Goal: Task Accomplishment & Management: Use online tool/utility

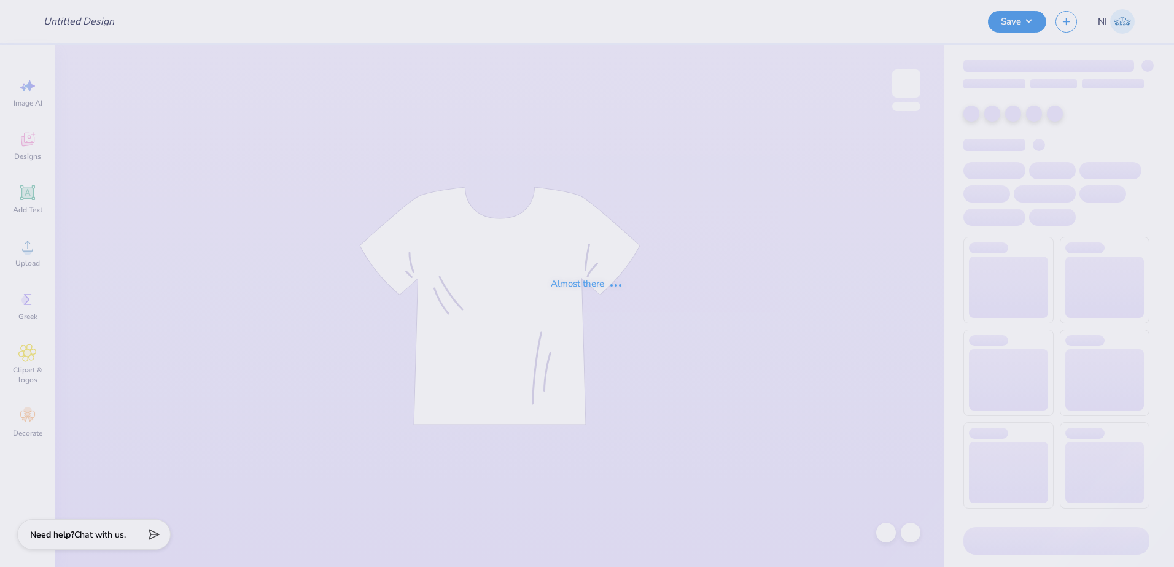
type input "Ceramics Club Merch"
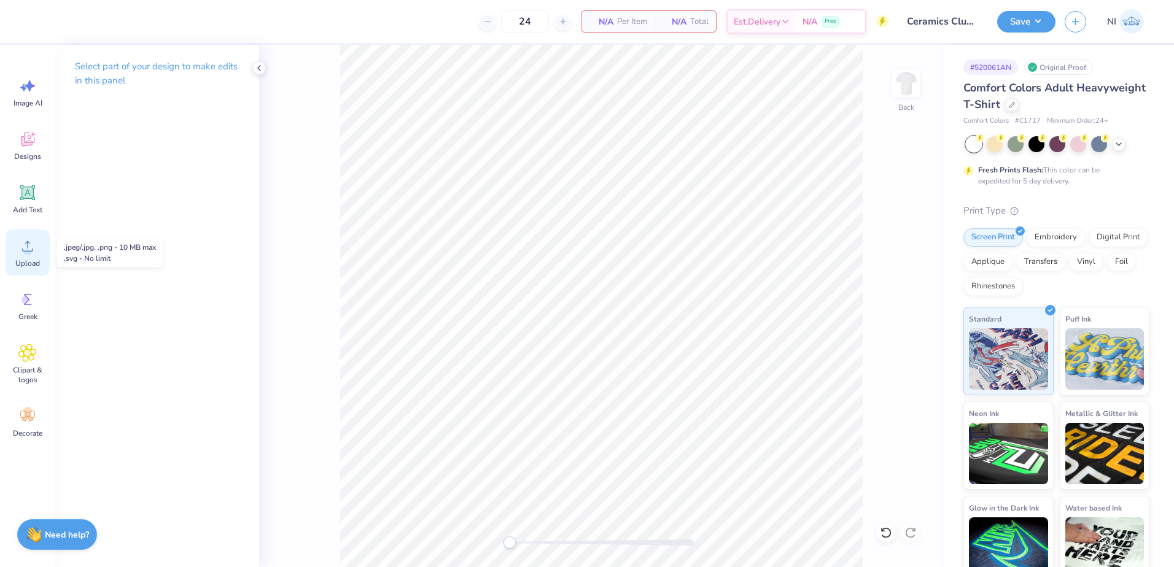
click at [25, 248] on icon at bounding box center [27, 246] width 18 height 18
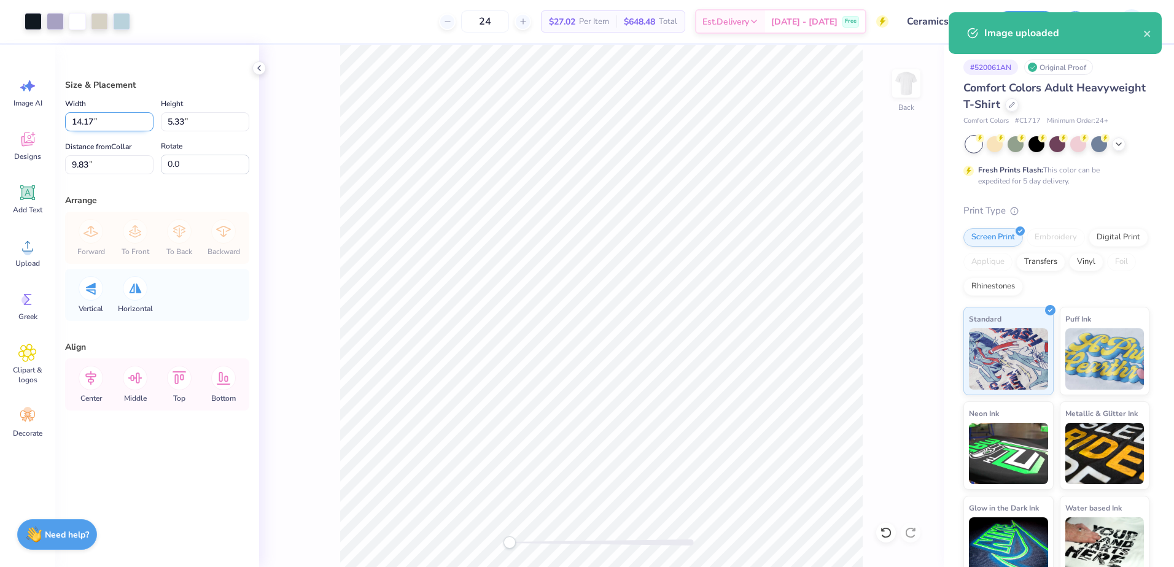
drag, startPoint x: 123, startPoint y: 114, endPoint x: 114, endPoint y: 118, distance: 10.7
click at [123, 114] on input "14.17" at bounding box center [109, 121] width 88 height 19
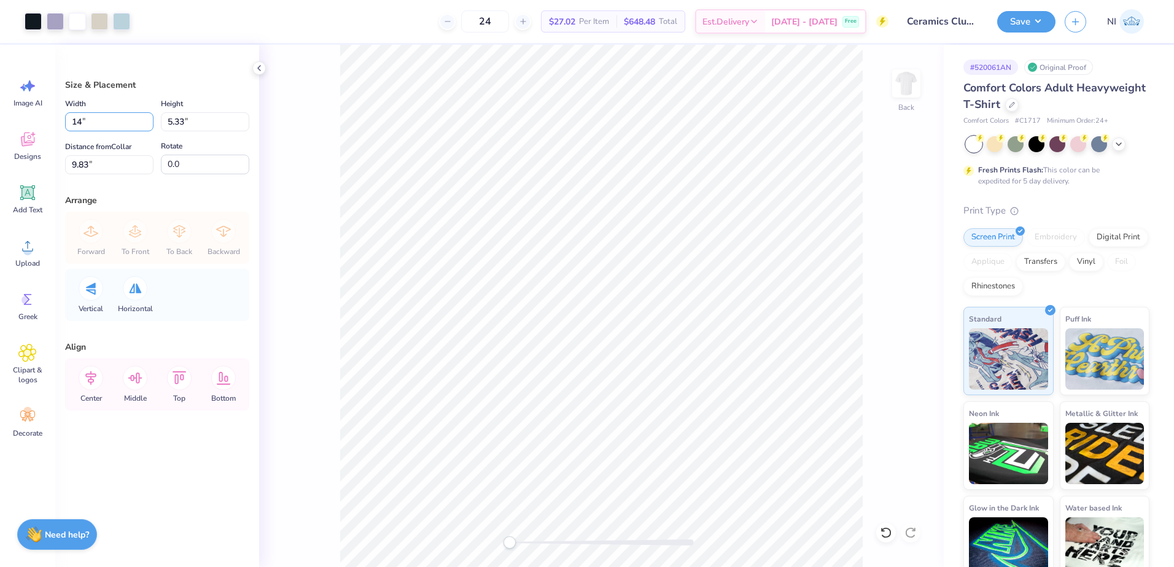
type input "1"
type input "10.50"
type input "3.95"
drag, startPoint x: 93, startPoint y: 166, endPoint x: 50, endPoint y: 169, distance: 43.7
click at [50, 169] on div "Art colors 24 $27.02 Per Item $648.48 Total Est. Delivery [DATE] - [DATE] Free …" at bounding box center [587, 283] width 1174 height 567
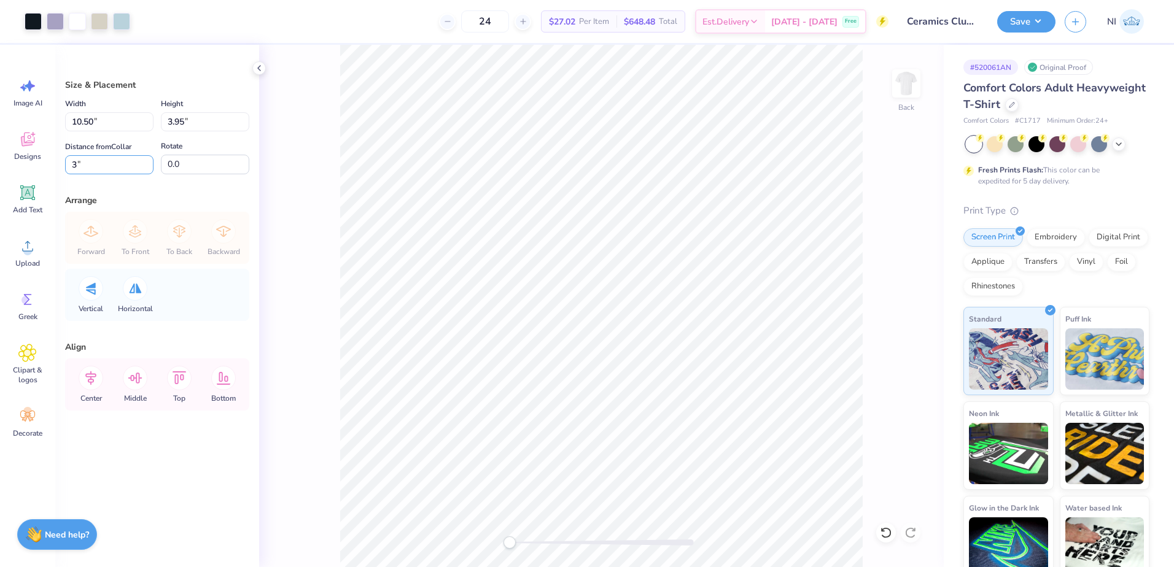
type input "3"
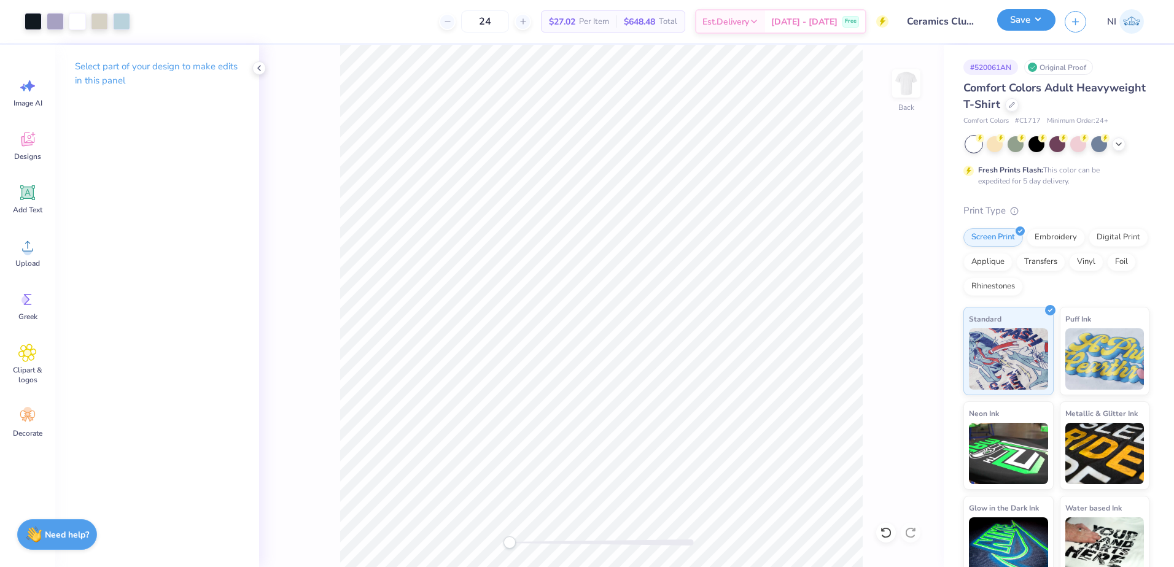
click at [1036, 20] on button "Save" at bounding box center [1026, 19] width 58 height 21
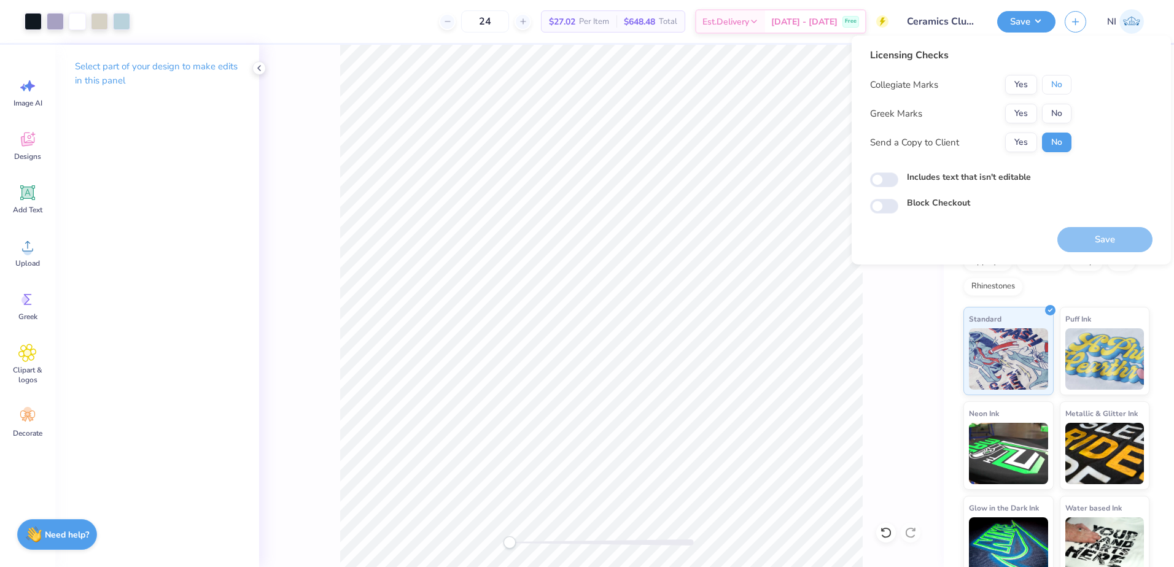
drag, startPoint x: 1055, startPoint y: 86, endPoint x: 1055, endPoint y: 101, distance: 15.4
click at [1055, 86] on button "No" at bounding box center [1056, 85] width 29 height 20
click at [1057, 107] on button "No" at bounding box center [1056, 114] width 29 height 20
click at [1112, 239] on button "Save" at bounding box center [1104, 239] width 95 height 25
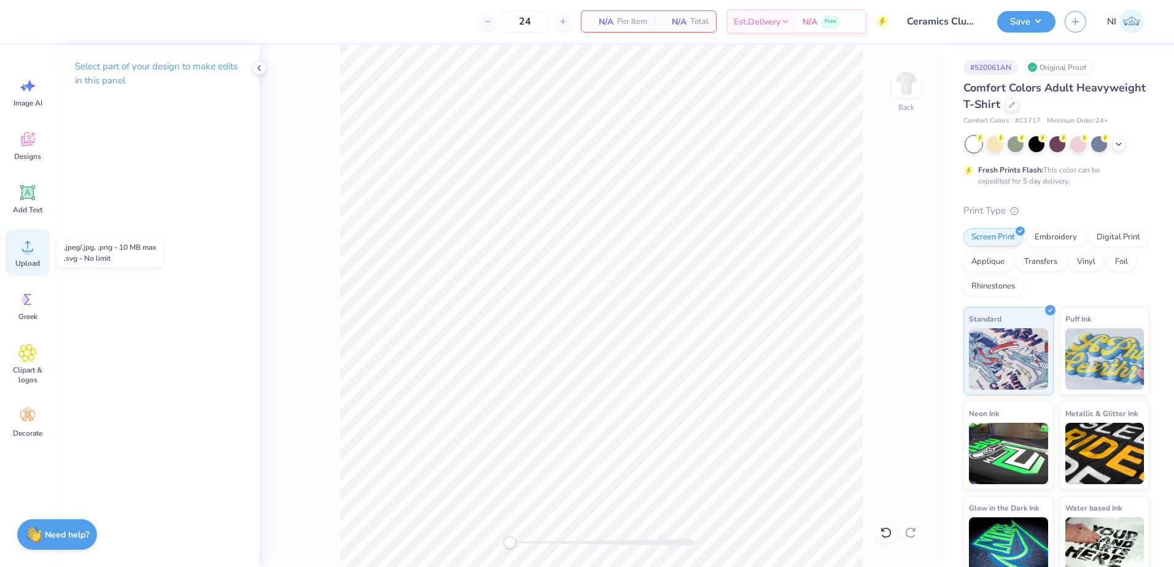
click at [21, 246] on icon at bounding box center [27, 246] width 18 height 18
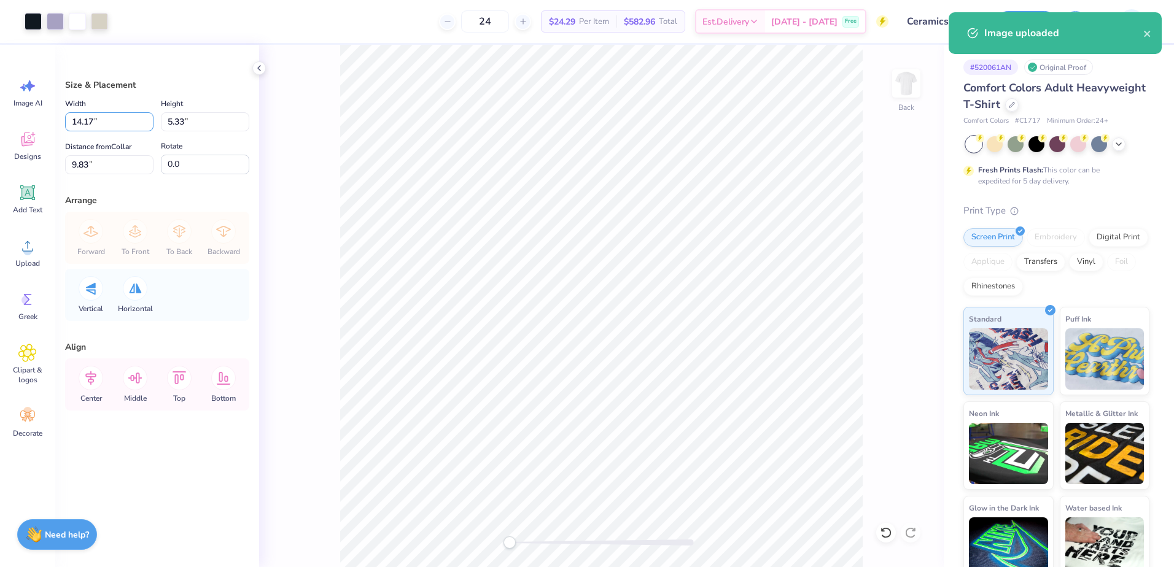
drag, startPoint x: 95, startPoint y: 121, endPoint x: 49, endPoint y: 113, distance: 46.7
click at [49, 113] on div "Art colors 24 $24.29 Per Item $582.96 Total Est. Delivery [DATE] - [DATE] Free …" at bounding box center [587, 283] width 1174 height 567
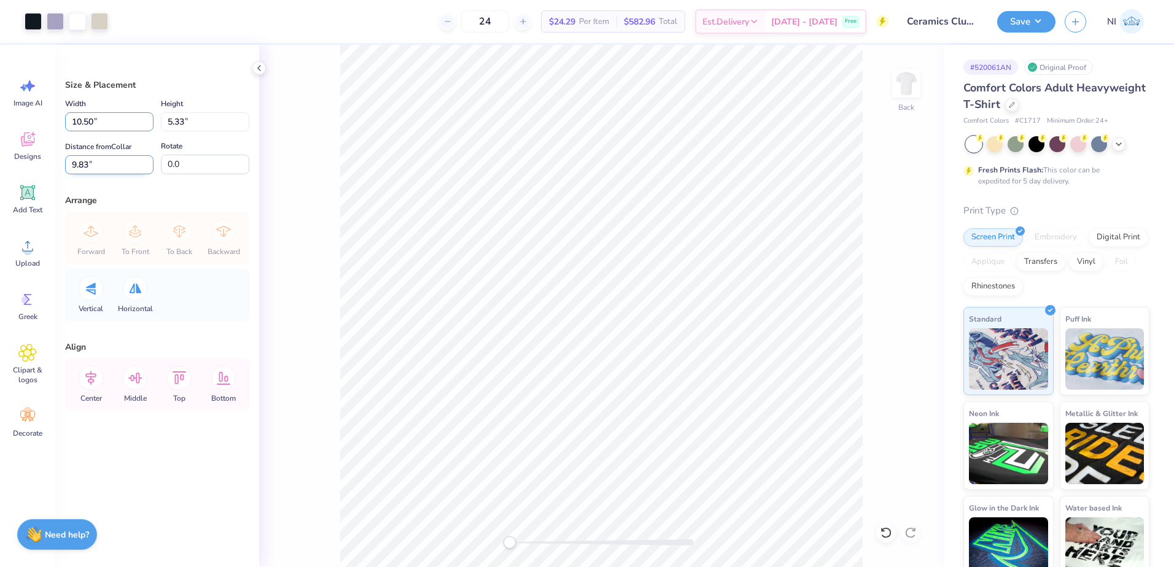
type input "10.50"
type input "3.95"
drag, startPoint x: 91, startPoint y: 164, endPoint x: 64, endPoint y: 171, distance: 27.8
click at [64, 171] on div "Size & Placement Width 10.50 10.50 " Height 3.95 3.95 " Distance from Collar 10…" at bounding box center [157, 306] width 204 height 522
drag, startPoint x: 97, startPoint y: 169, endPoint x: 55, endPoint y: 171, distance: 41.8
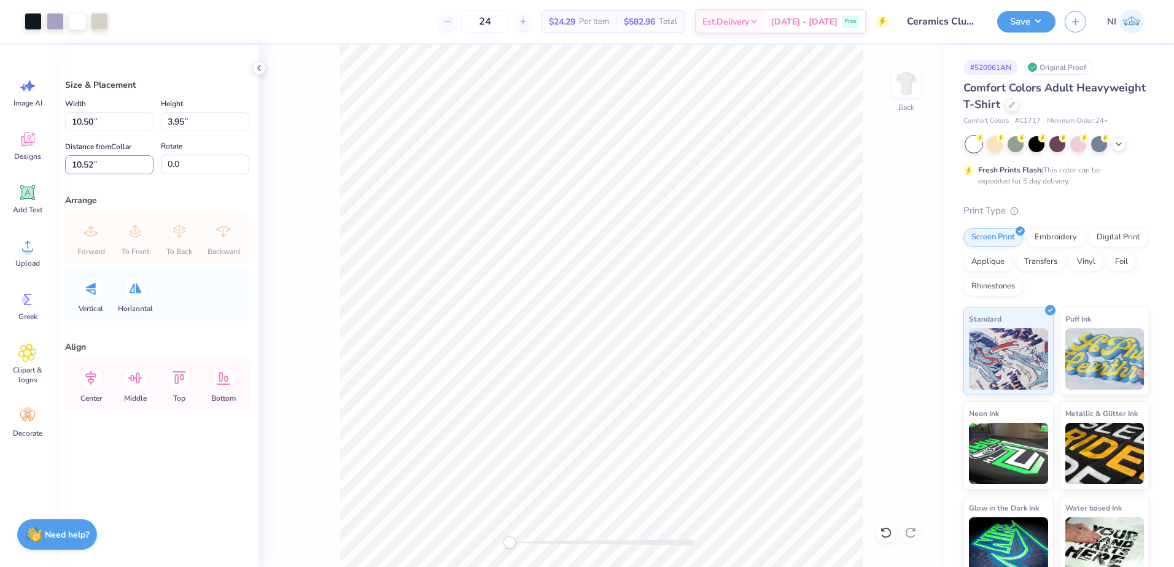
click at [57, 171] on div "Size & Placement Width 10.50 10.50 " Height 3.95 3.95 " Distance from Collar 10…" at bounding box center [157, 306] width 204 height 522
type input "3"
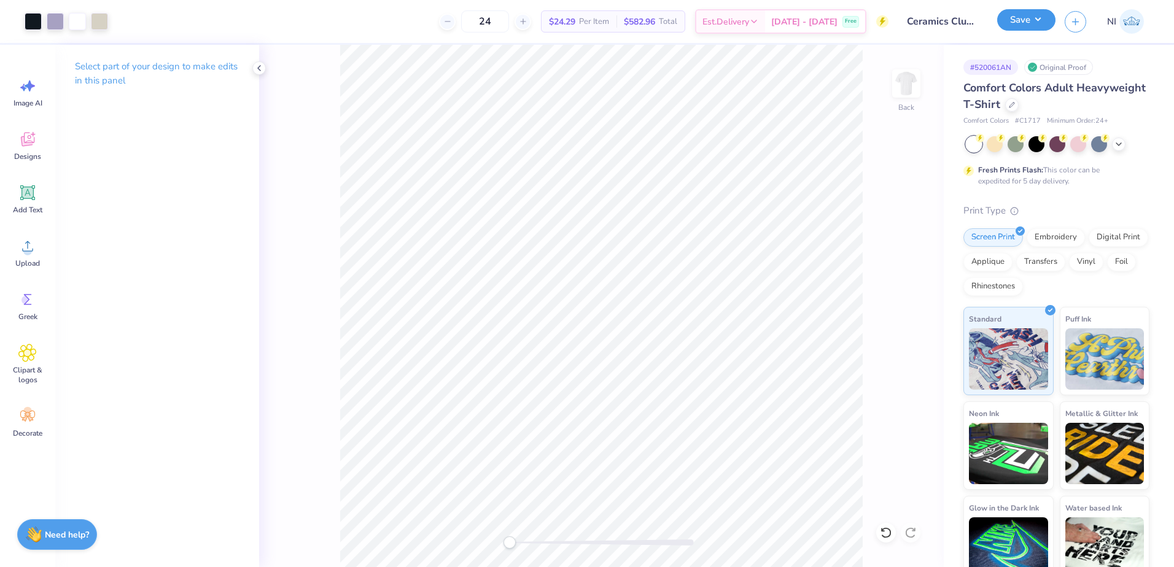
click at [1047, 17] on button "Save" at bounding box center [1026, 19] width 58 height 21
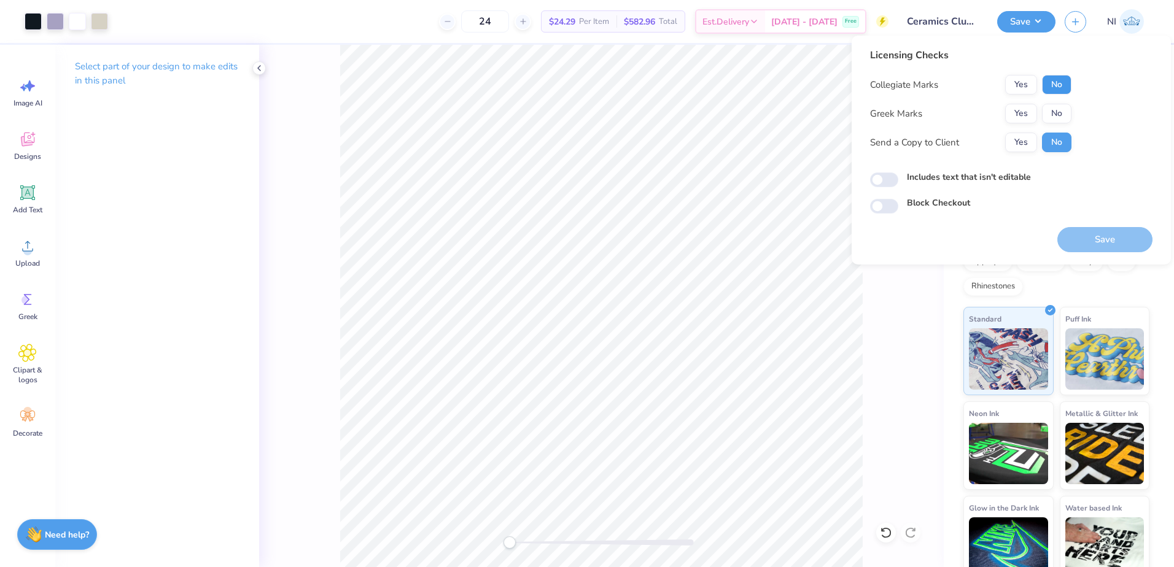
click at [1058, 82] on button "No" at bounding box center [1056, 85] width 29 height 20
click at [1063, 115] on button "No" at bounding box center [1056, 114] width 29 height 20
click at [1098, 236] on button "Save" at bounding box center [1104, 239] width 95 height 25
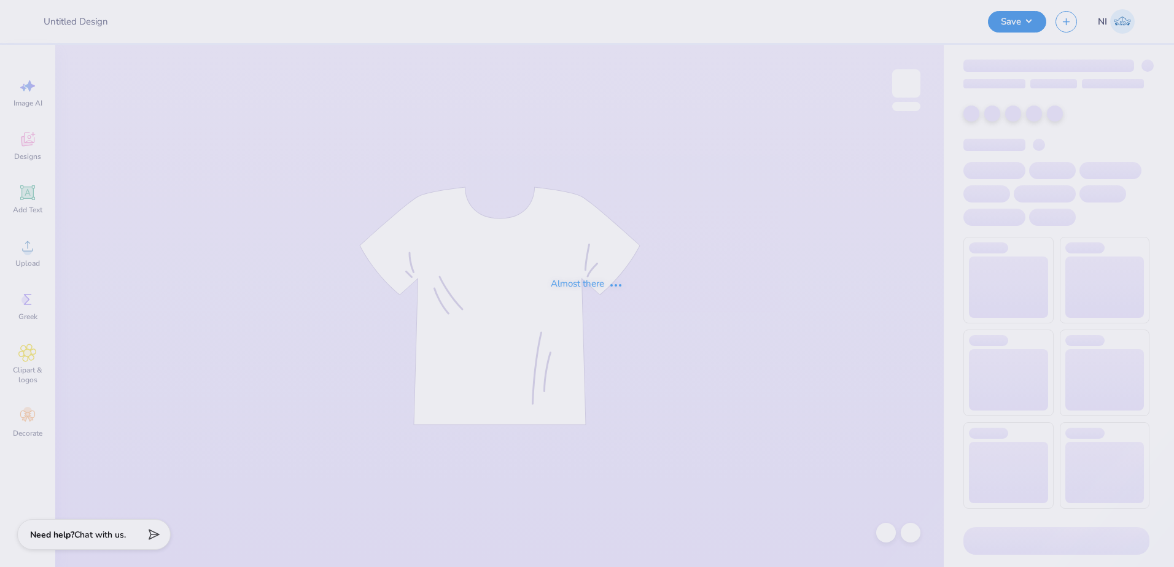
type input "Ceramics Club Merch"
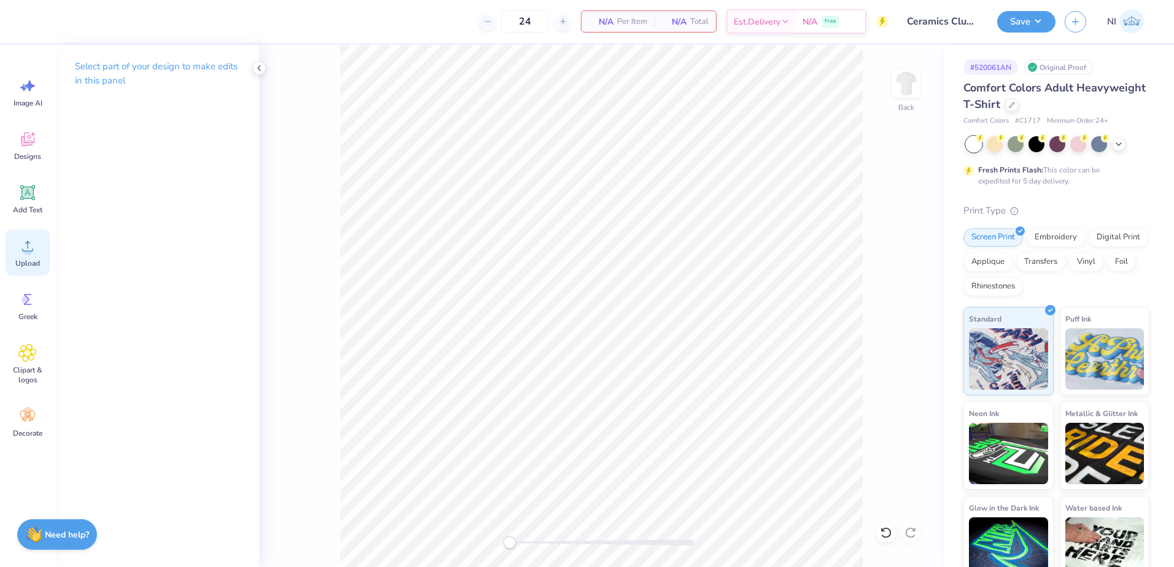
click at [41, 251] on div "Upload" at bounding box center [28, 253] width 44 height 46
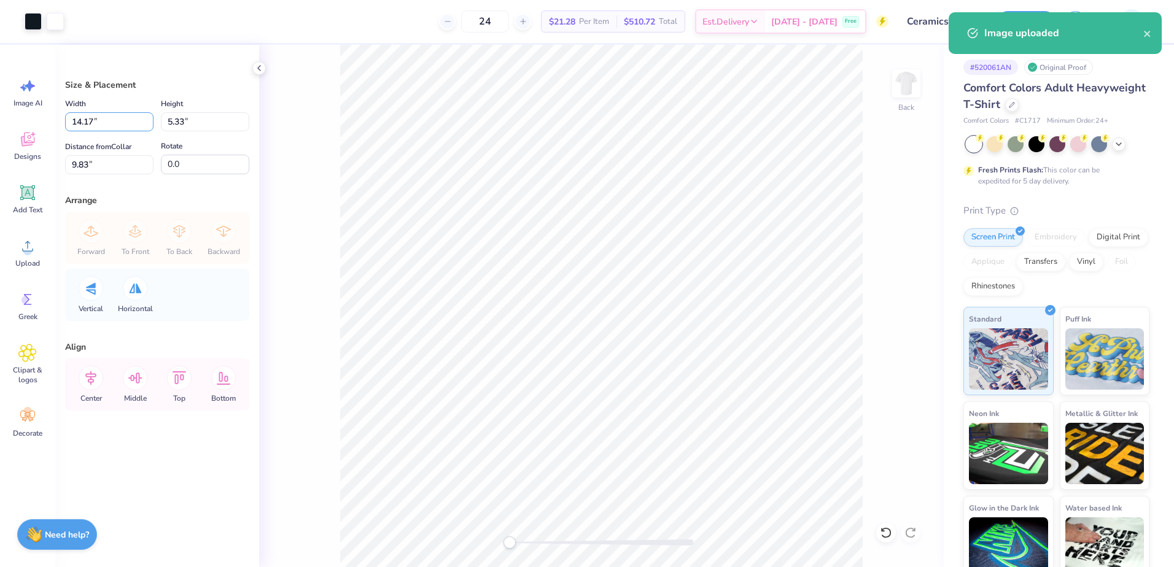
drag, startPoint x: 93, startPoint y: 118, endPoint x: 44, endPoint y: 119, distance: 49.7
click at [44, 119] on div "Art colors 24 $21.28 Per Item $510.72 Total Est. Delivery [DATE] - [DATE] Free …" at bounding box center [587, 283] width 1174 height 567
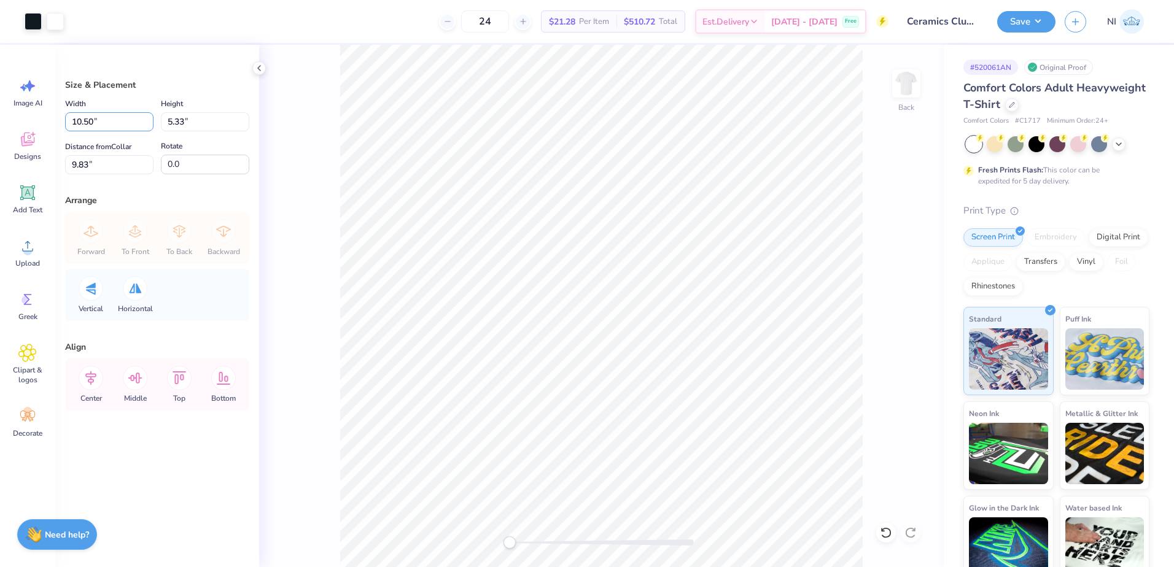
type input "10.50"
type input "3.95"
drag, startPoint x: 93, startPoint y: 169, endPoint x: 42, endPoint y: 153, distance: 53.4
click at [42, 153] on div "Art colors 24 $21.28 Per Item $510.72 Total Est. Delivery Oct 8 - 11 Free Desig…" at bounding box center [587, 283] width 1174 height 567
type input "3"
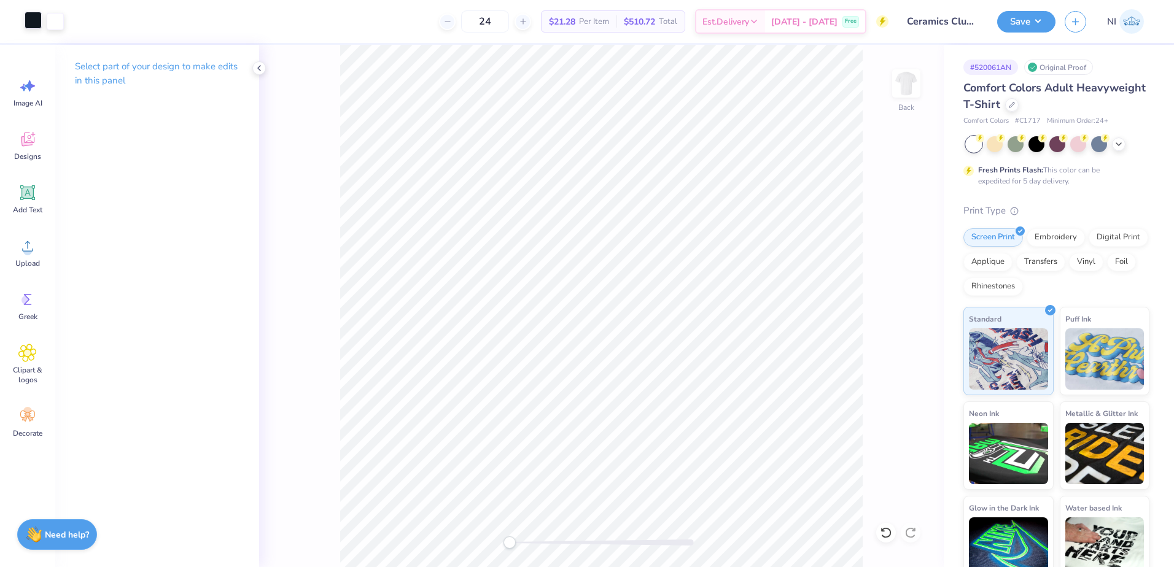
click at [36, 21] on div at bounding box center [33, 20] width 17 height 17
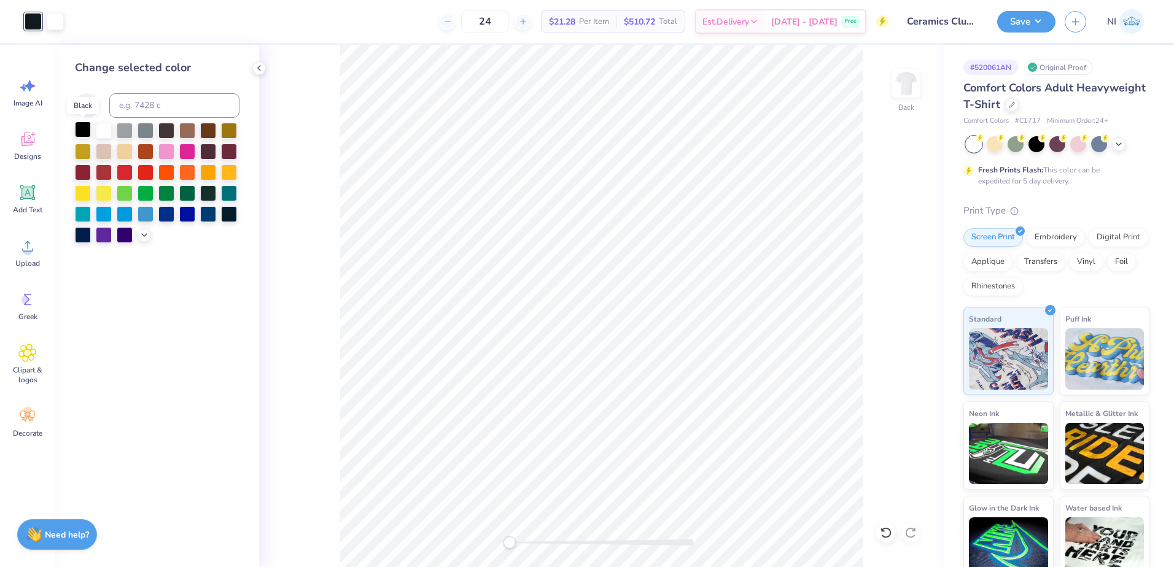
click at [80, 128] on div at bounding box center [83, 130] width 16 height 16
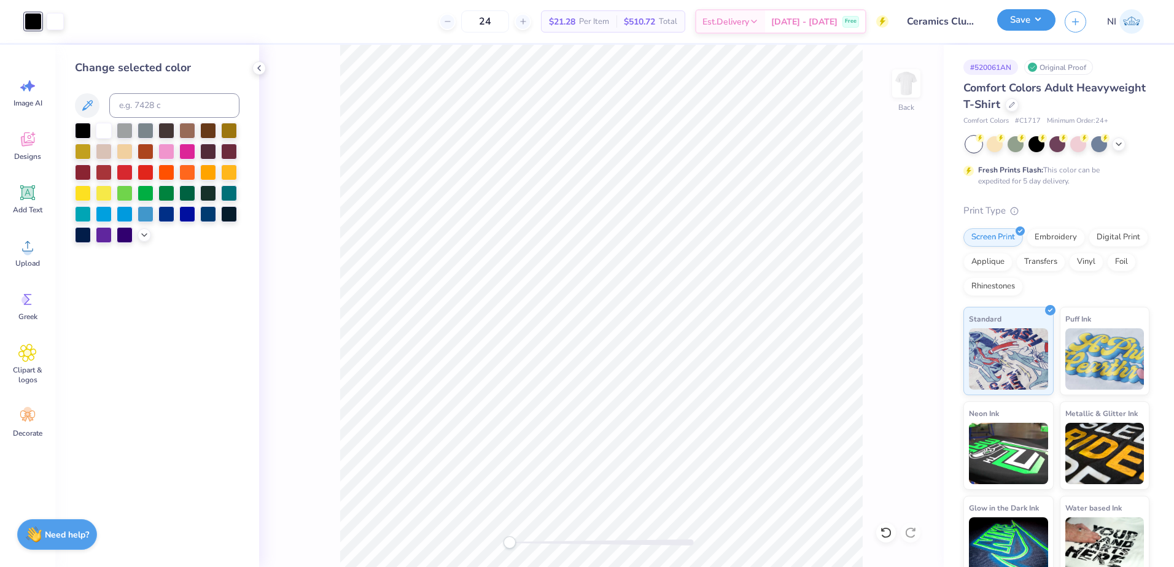
click at [1036, 27] on button "Save" at bounding box center [1026, 19] width 58 height 21
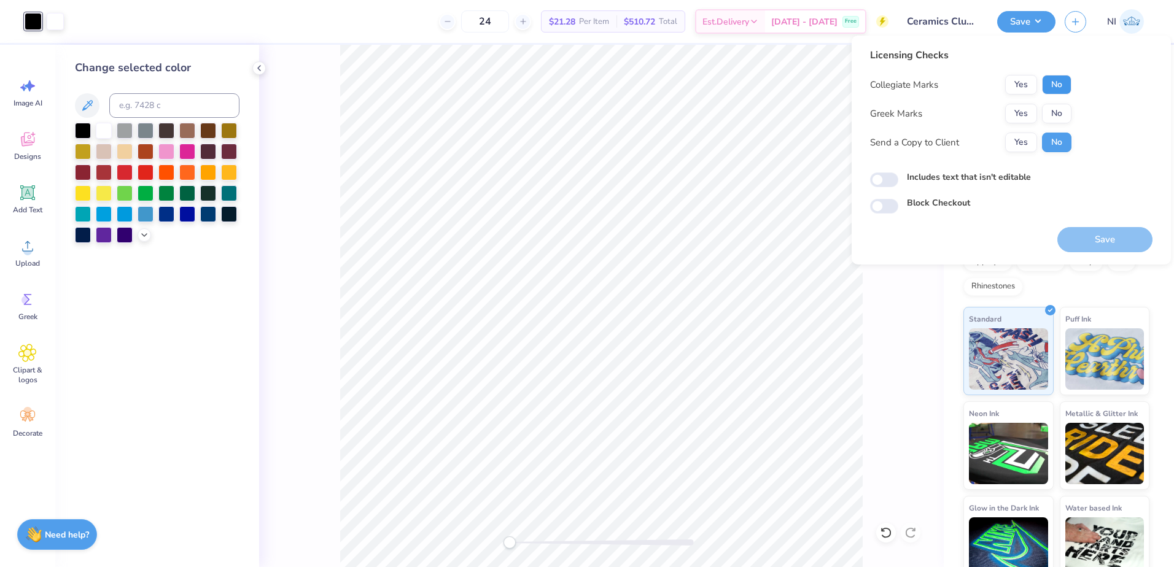
click at [1061, 84] on button "No" at bounding box center [1056, 85] width 29 height 20
click at [1060, 112] on button "No" at bounding box center [1056, 114] width 29 height 20
click at [1112, 239] on button "Save" at bounding box center [1104, 239] width 95 height 25
